Goal: Check status: Check status

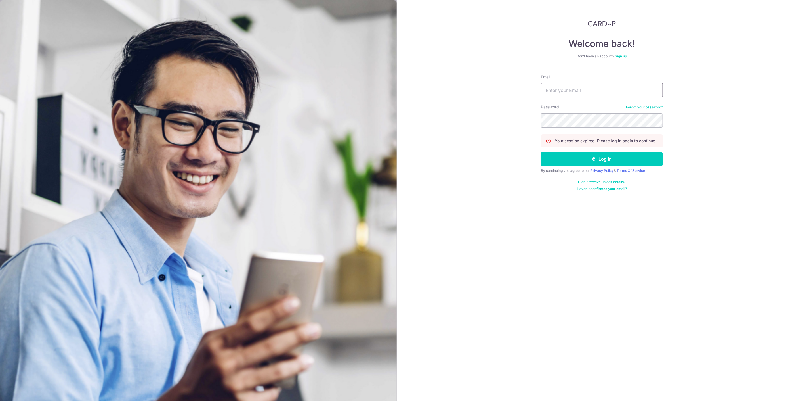
click at [555, 93] on input "Email" at bounding box center [602, 90] width 122 height 14
type input "[EMAIL_ADDRESS][DOMAIN_NAME]"
click at [541, 152] on button "Log in" at bounding box center [602, 159] width 122 height 14
click at [580, 157] on button "Log in" at bounding box center [602, 159] width 122 height 14
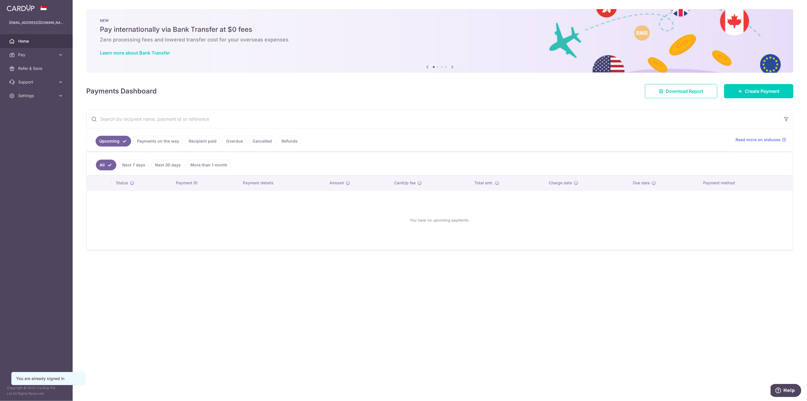
click at [204, 142] on link "Recipient paid" at bounding box center [202, 141] width 35 height 11
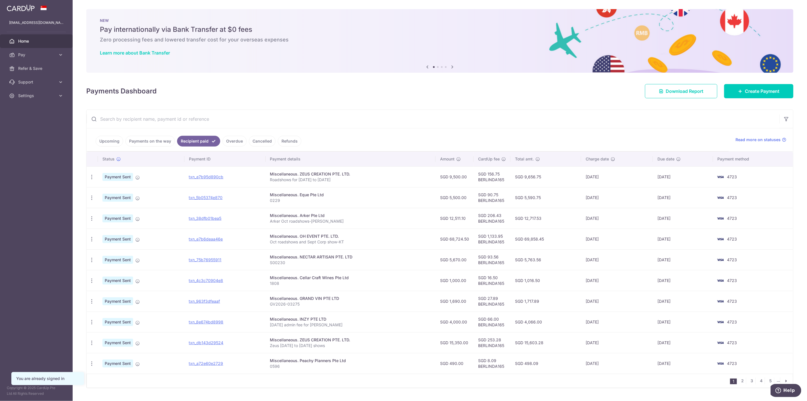
click at [148, 137] on link "Payments on the way" at bounding box center [149, 141] width 49 height 11
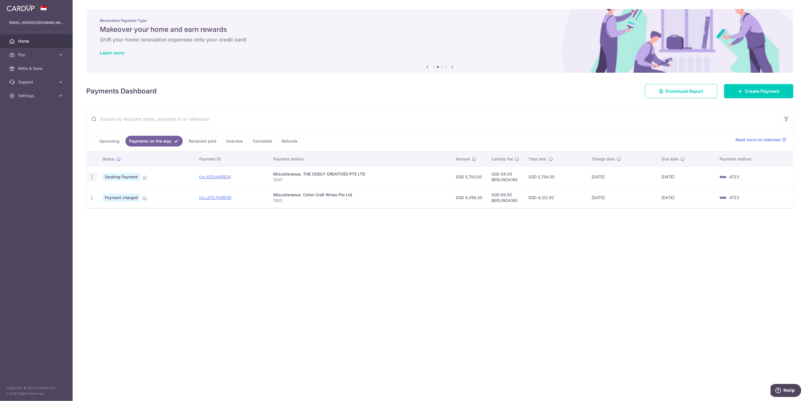
click at [89, 177] on icon "button" at bounding box center [92, 177] width 6 height 6
click at [121, 291] on div "× Pause Schedule Pause all future payments in this series Pause just this one p…" at bounding box center [440, 200] width 735 height 401
click at [92, 179] on icon "button" at bounding box center [92, 177] width 6 height 6
click at [112, 193] on span "PDF Receipt" at bounding box center [122, 193] width 39 height 6
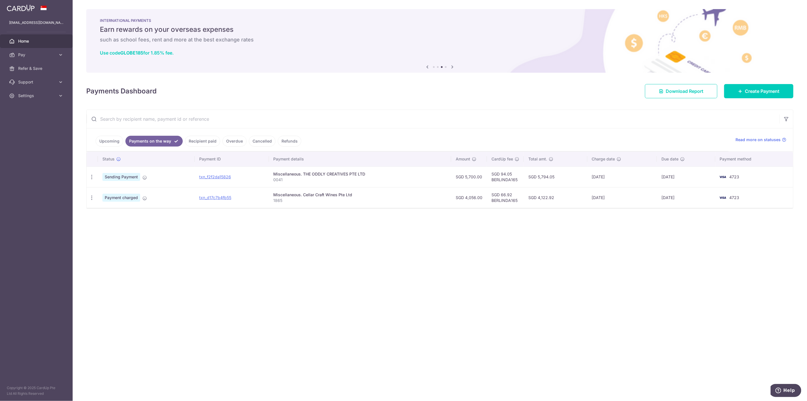
click at [489, 294] on div "× Pause Schedule Pause all future payments in this series Pause just this one p…" at bounding box center [440, 200] width 735 height 401
drag, startPoint x: 450, startPoint y: 271, endPoint x: 420, endPoint y: 269, distance: 29.6
click at [449, 271] on div "× Pause Schedule Pause all future payments in this series Pause just this one p…" at bounding box center [440, 200] width 735 height 401
click at [88, 179] on div "PDF Receipt" at bounding box center [92, 177] width 11 height 11
click at [90, 180] on icon "button" at bounding box center [92, 177] width 6 height 6
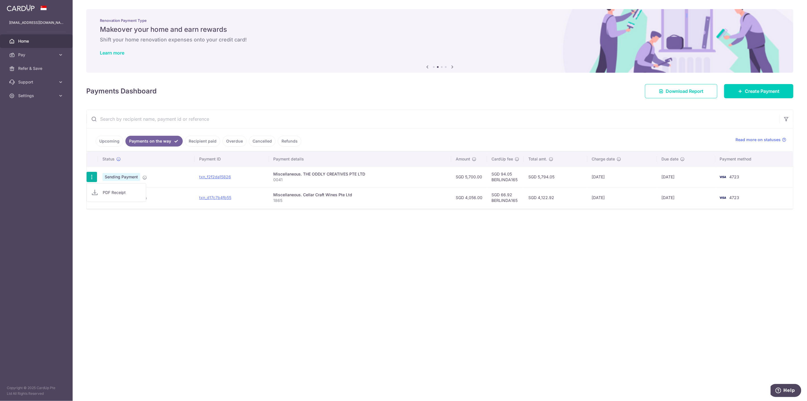
click at [139, 246] on div "× Pause Schedule Pause all future payments in this series Pause just this one p…" at bounding box center [440, 200] width 735 height 401
drag, startPoint x: 218, startPoint y: 177, endPoint x: 435, endPoint y: 23, distance: 265.7
click at [218, 177] on link "txn_f2f2da15826" at bounding box center [215, 176] width 32 height 5
click at [447, 243] on div "× Pause Schedule Pause all future payments in this series Pause just this one p…" at bounding box center [440, 200] width 735 height 401
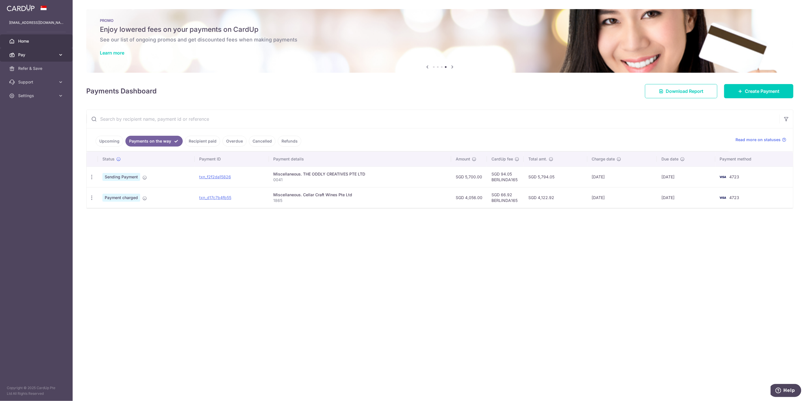
click at [28, 56] on span "Pay" at bounding box center [36, 55] width 37 height 6
click at [30, 83] on span "Recipients" at bounding box center [36, 82] width 37 height 6
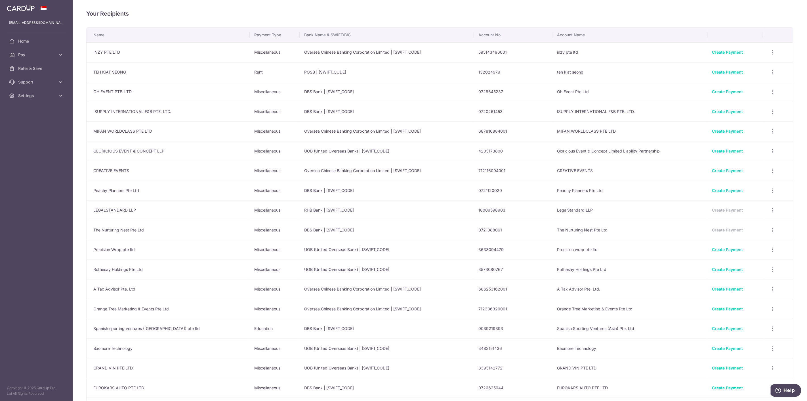
click at [102, 35] on th "Name" at bounding box center [168, 35] width 163 height 15
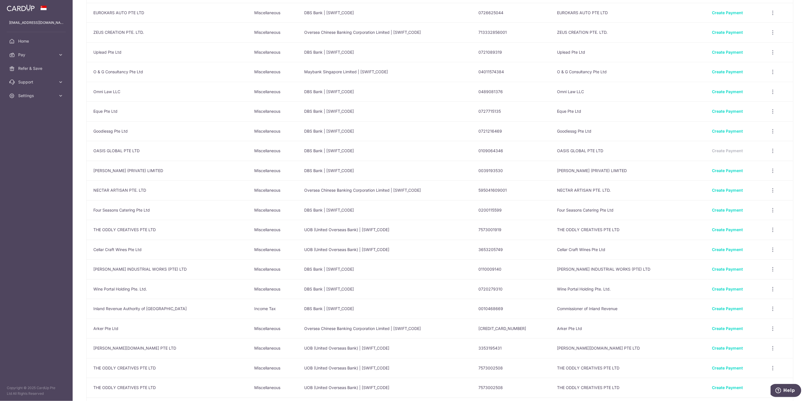
scroll to position [378, 0]
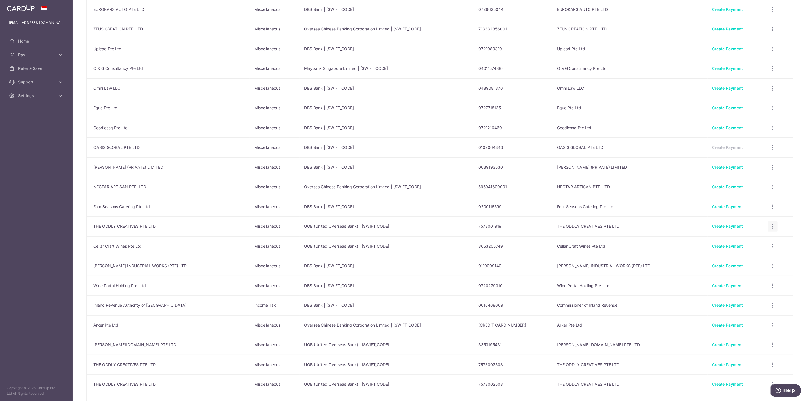
click at [770, 228] on icon "button" at bounding box center [773, 226] width 6 height 6
click at [743, 243] on span "View/Edit" at bounding box center [754, 242] width 39 height 7
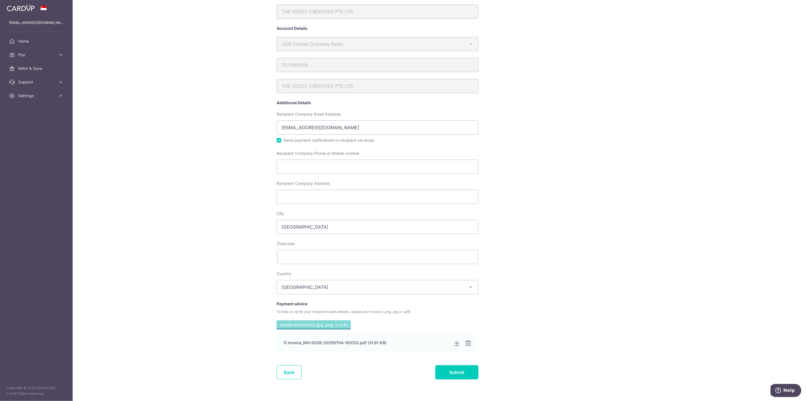
scroll to position [32, 0]
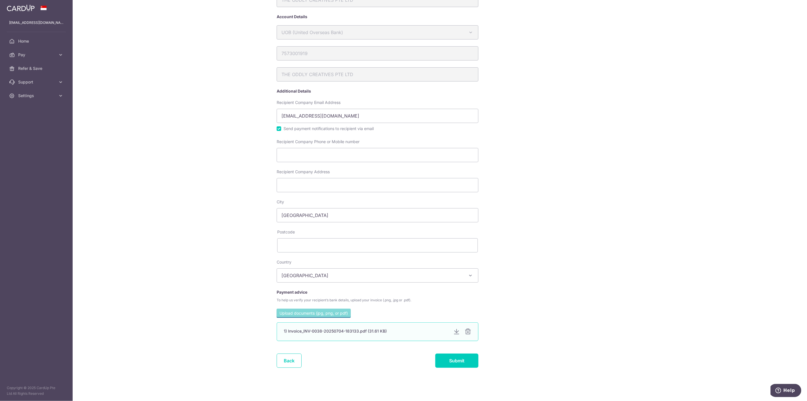
click at [455, 331] on div at bounding box center [456, 331] width 7 height 7
click at [31, 42] on span "Home" at bounding box center [36, 41] width 37 height 6
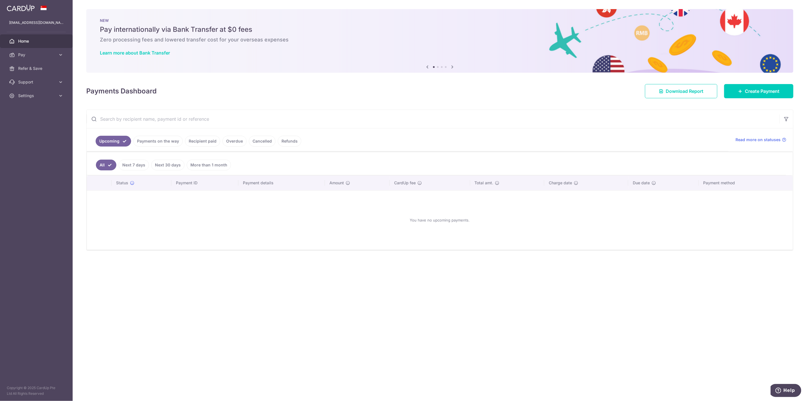
click at [142, 144] on link "Payments on the way" at bounding box center [157, 141] width 49 height 11
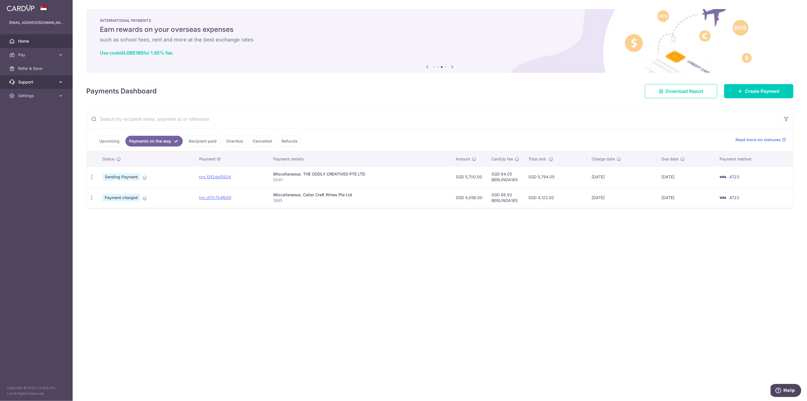
click at [29, 84] on span "Support" at bounding box center [36, 82] width 37 height 6
click at [41, 55] on span "Pay" at bounding box center [36, 55] width 37 height 6
click at [34, 81] on span "Recipients" at bounding box center [36, 82] width 37 height 6
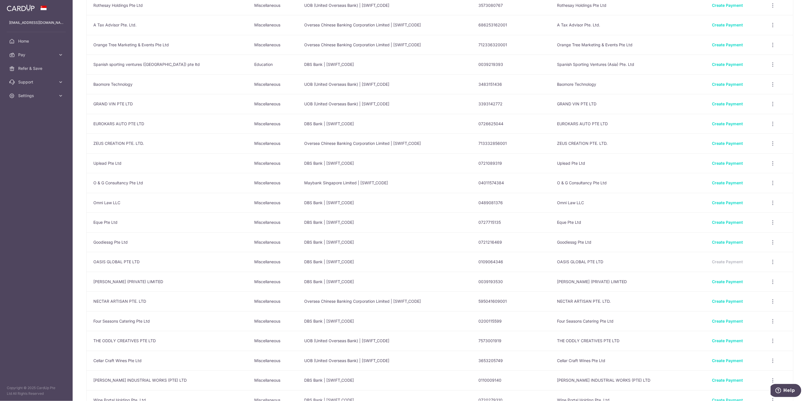
scroll to position [87, 0]
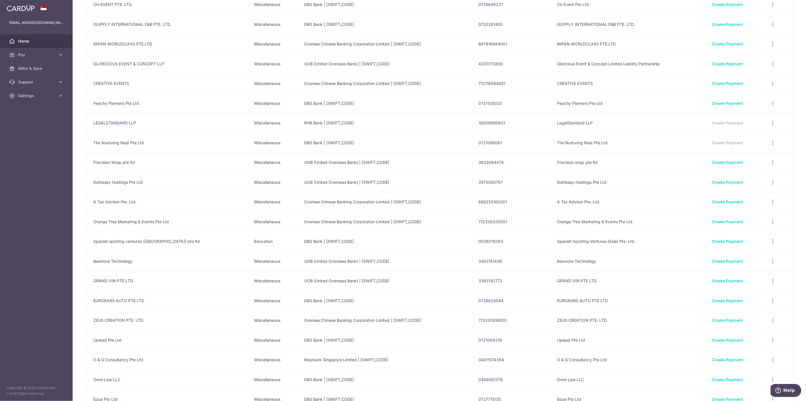
click at [32, 43] on span "Home" at bounding box center [36, 41] width 37 height 6
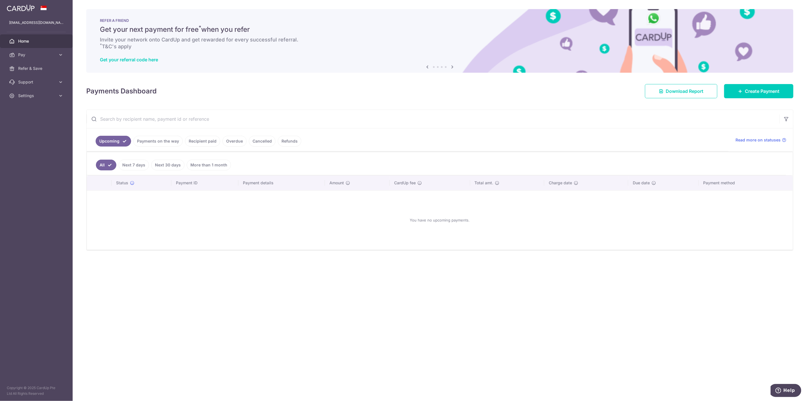
click at [161, 141] on link "Payments on the way" at bounding box center [157, 141] width 49 height 11
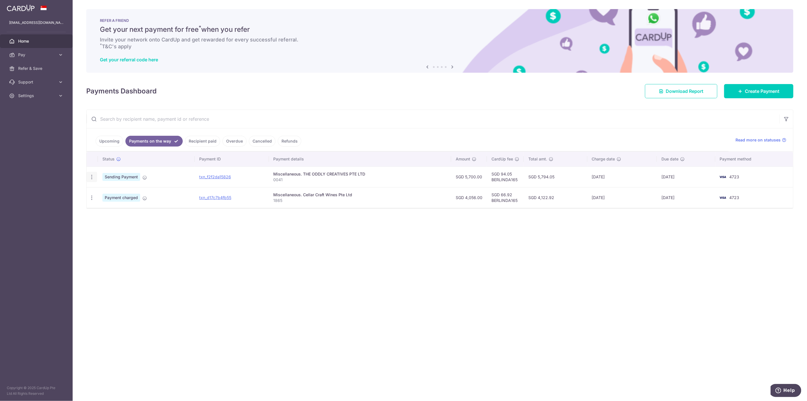
click at [93, 177] on icon "button" at bounding box center [92, 177] width 6 height 6
click at [209, 260] on div "× Pause Schedule Pause all future payments in this series Pause just this one p…" at bounding box center [440, 200] width 735 height 401
click at [759, 139] on span "Read more on statuses" at bounding box center [758, 140] width 45 height 6
